Goal: Task Accomplishment & Management: Manage account settings

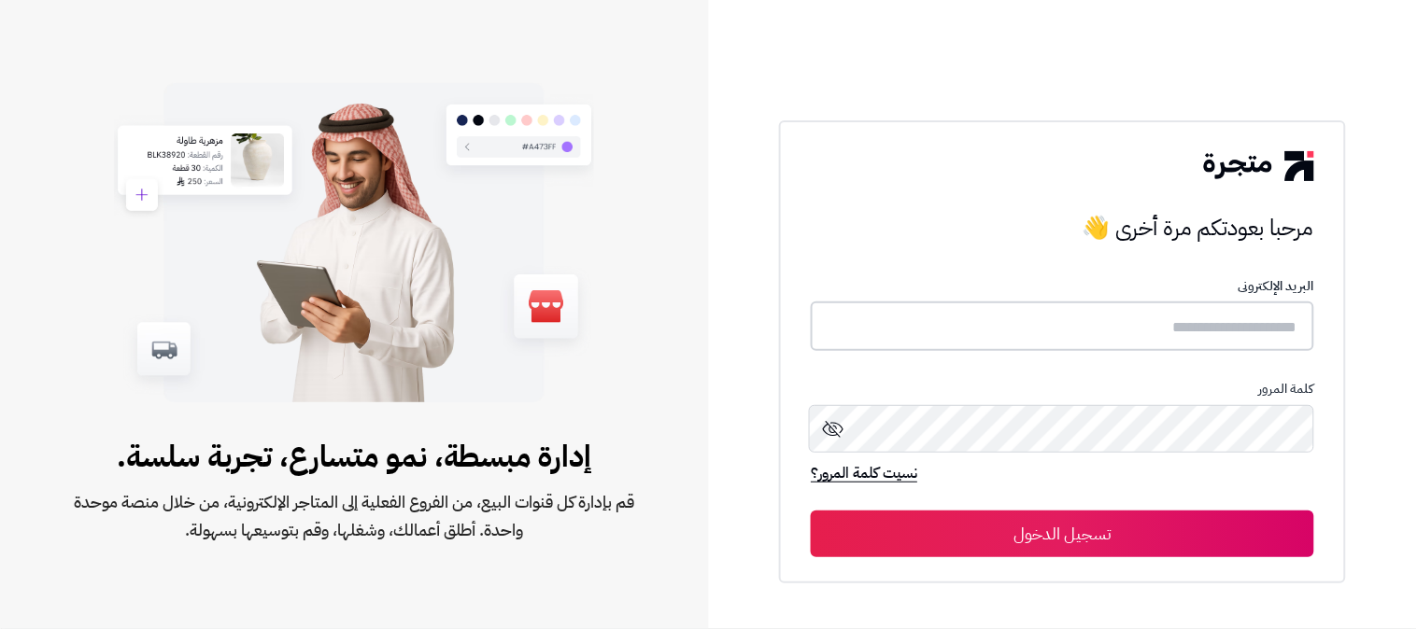
type input "**********"
click at [1218, 537] on button "تسجيل الدخول" at bounding box center [1062, 533] width 503 height 47
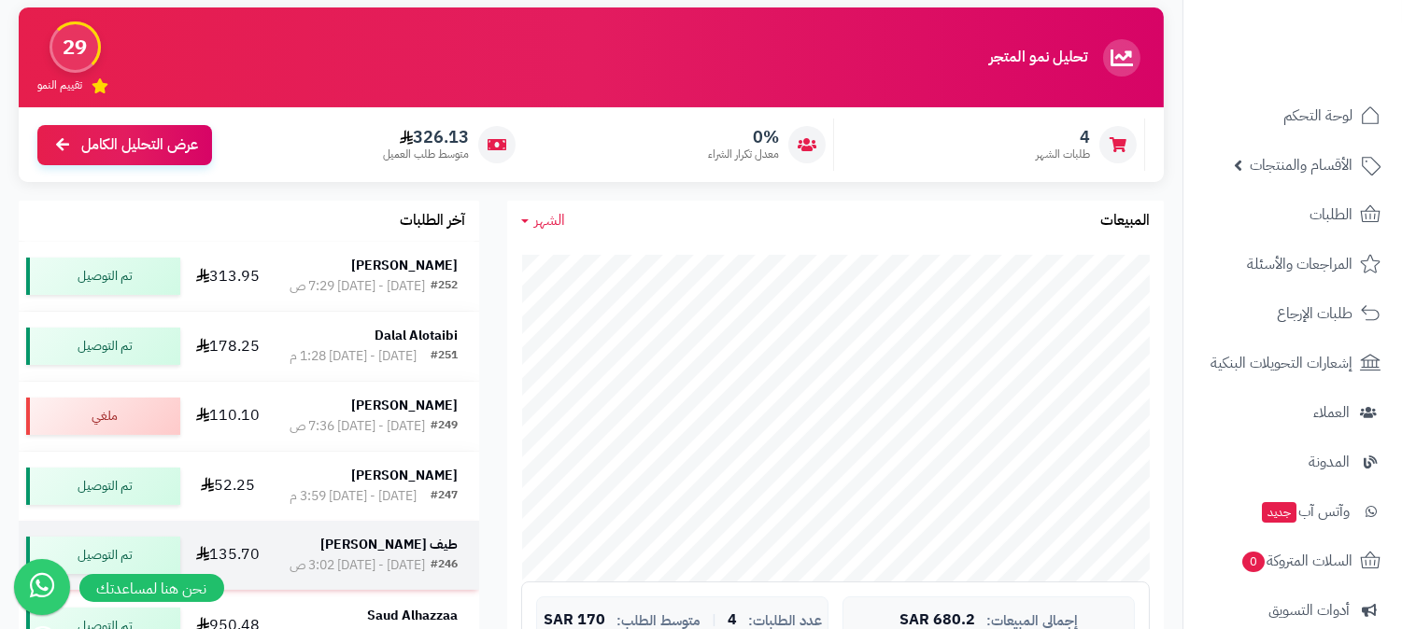
scroll to position [104, 0]
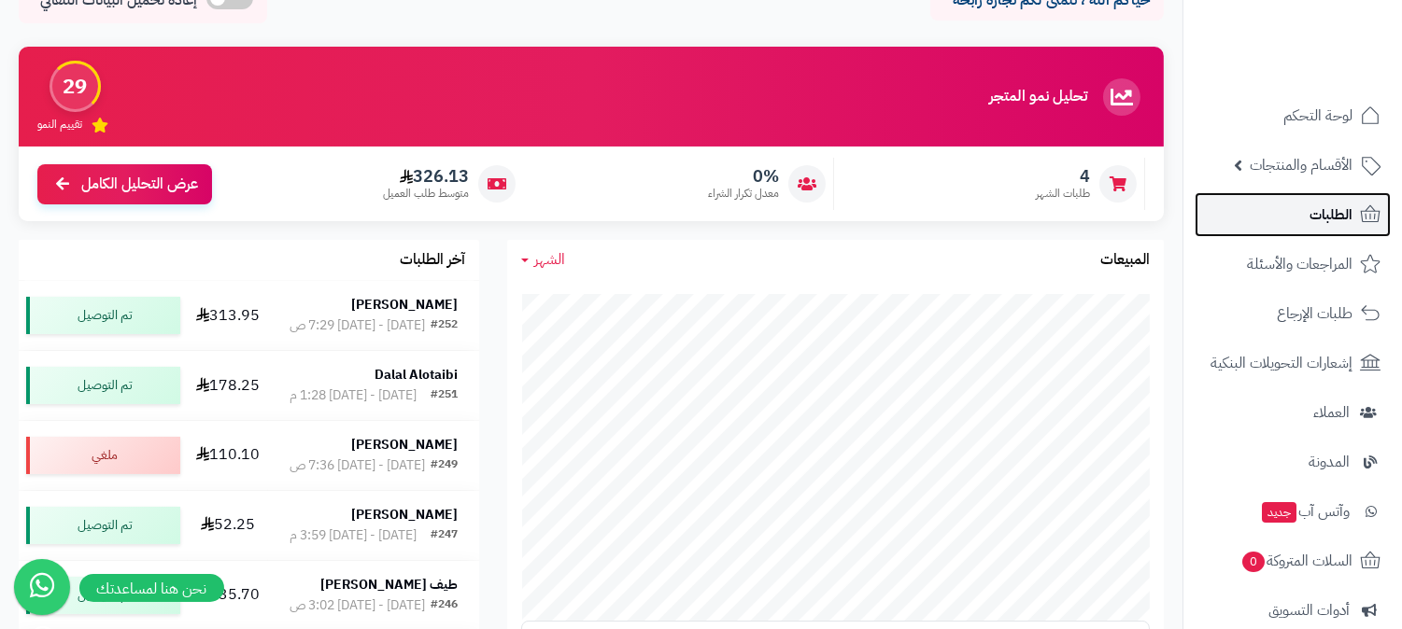
click at [1282, 211] on link "الطلبات" at bounding box center [1292, 214] width 196 height 45
